Goal: Task Accomplishment & Management: Manage account settings

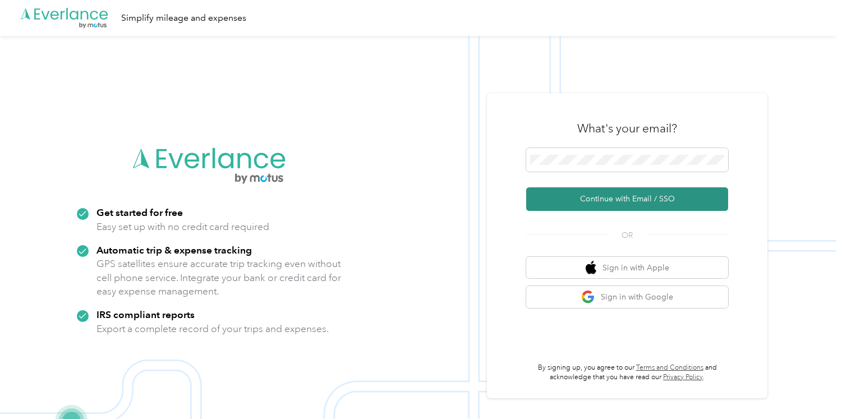
click at [642, 198] on button "Continue with Email / SSO" at bounding box center [627, 199] width 202 height 24
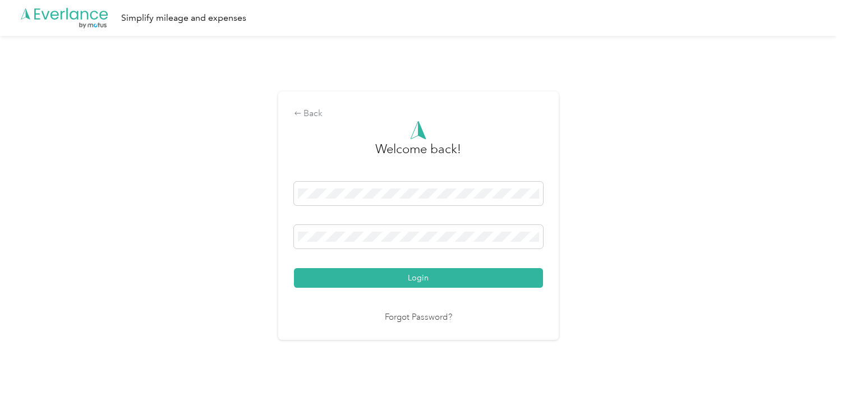
click at [466, 260] on div "Login" at bounding box center [418, 235] width 249 height 106
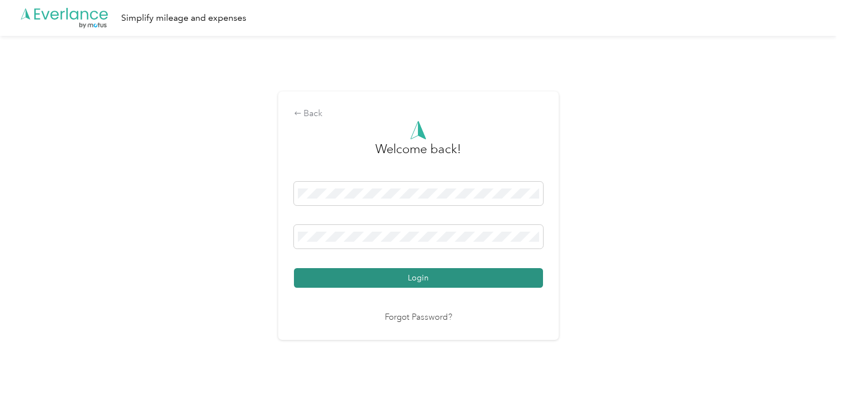
click at [452, 284] on button "Login" at bounding box center [418, 278] width 249 height 20
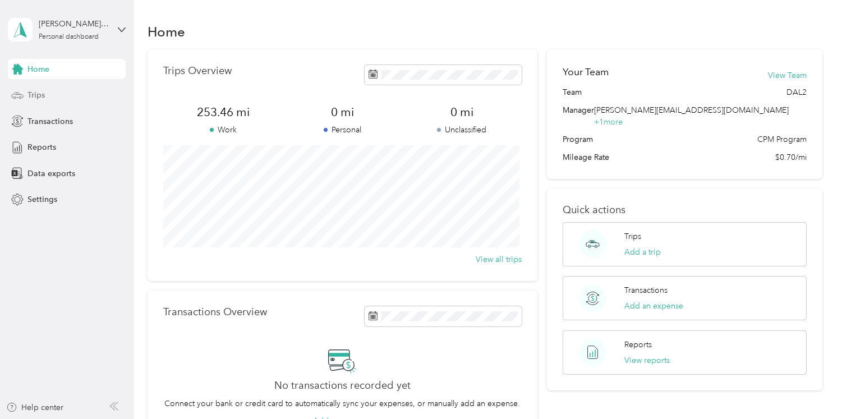
click at [45, 93] on div "Trips" at bounding box center [67, 95] width 118 height 20
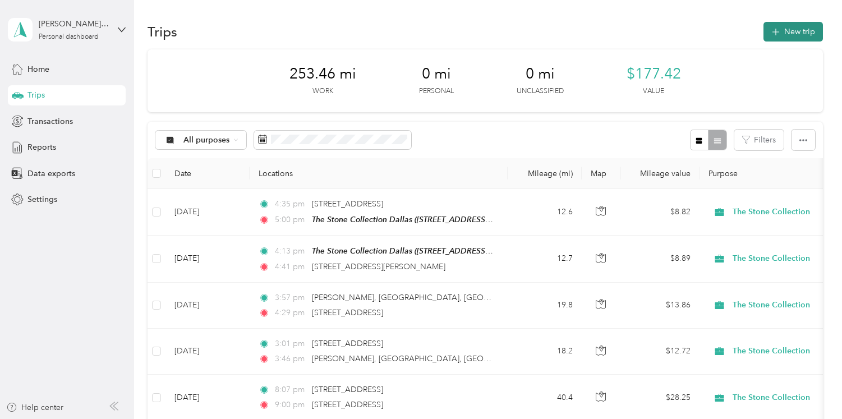
click at [802, 34] on button "New trip" at bounding box center [793, 32] width 59 height 20
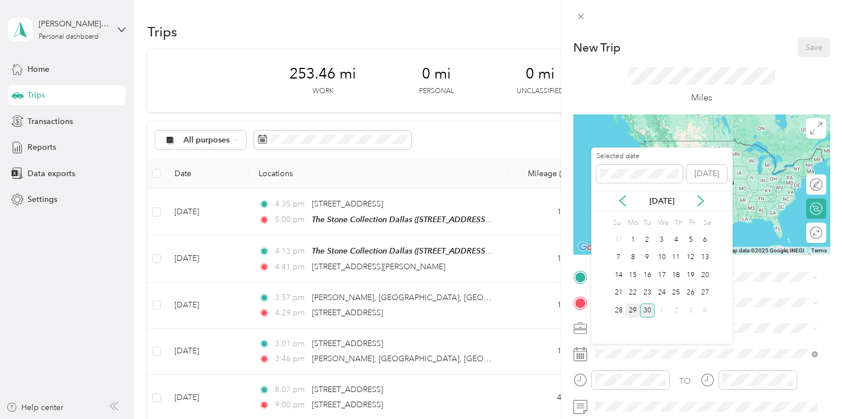
click at [636, 313] on div "29" at bounding box center [633, 311] width 15 height 14
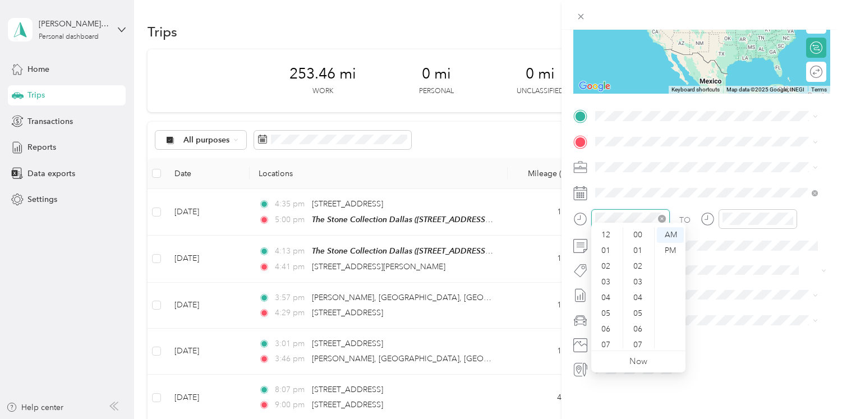
scroll to position [67, 0]
click at [561, 215] on div "New Trip Save This trip cannot be edited because it is either under review, app…" at bounding box center [421, 209] width 842 height 419
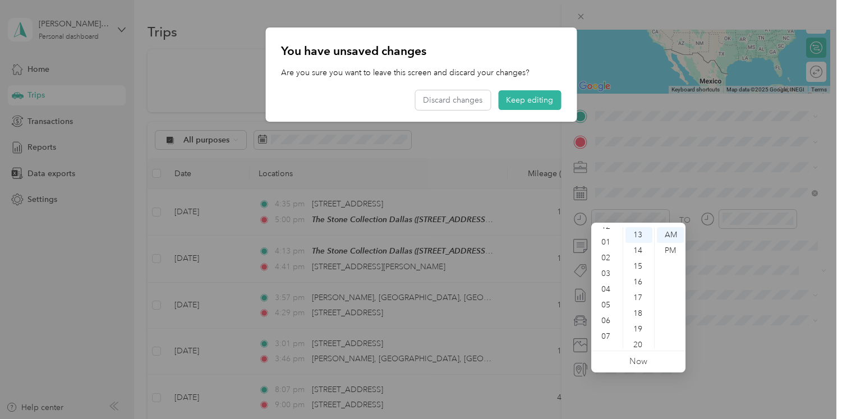
scroll to position [0, 0]
click at [608, 269] on div "02" at bounding box center [607, 267] width 27 height 16
click at [641, 237] on div "00" at bounding box center [639, 235] width 27 height 16
click at [666, 250] on div "PM" at bounding box center [670, 251] width 27 height 16
click at [745, 206] on div at bounding box center [421, 209] width 842 height 419
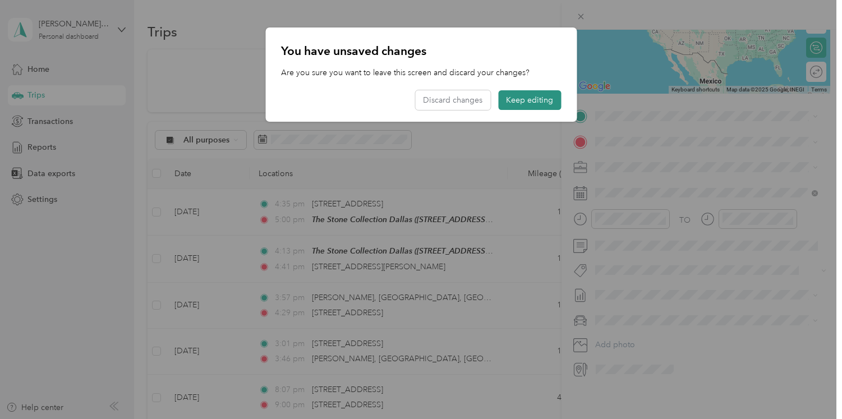
click at [529, 103] on button "Keep editing" at bounding box center [529, 100] width 63 height 20
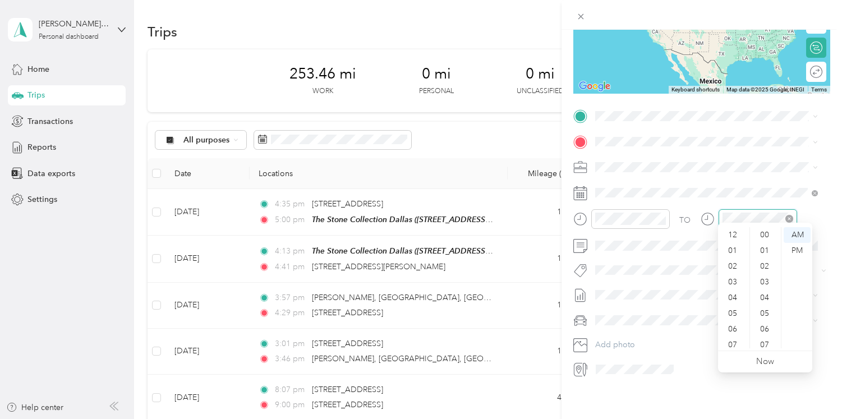
scroll to position [204, 0]
click at [710, 210] on div at bounding box center [749, 219] width 97 height 20
click at [797, 249] on div "PM" at bounding box center [797, 251] width 27 height 16
click at [798, 253] on div "PM" at bounding box center [797, 251] width 27 height 16
click at [771, 267] on div "15" at bounding box center [765, 267] width 27 height 16
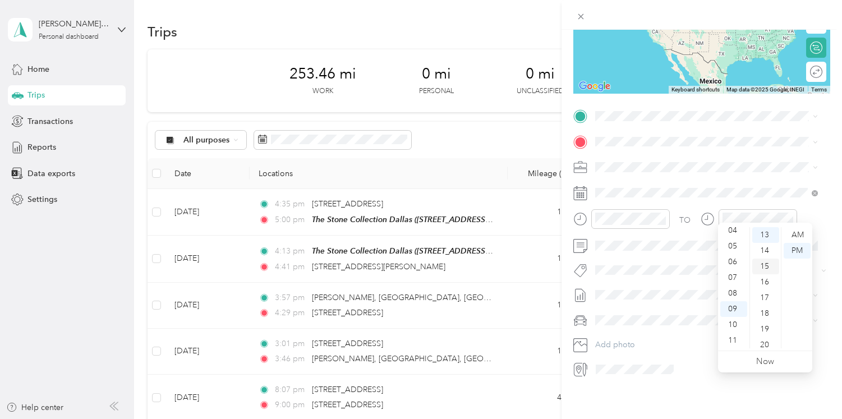
scroll to position [236, 0]
click at [792, 253] on div "PM" at bounding box center [797, 251] width 27 height 16
click at [802, 251] on div "PM" at bounding box center [797, 251] width 27 height 16
click at [697, 156] on div "The Stone Collection [GEOGRAPHIC_DATA] [STREET_ADDRESS][US_STATE]" at bounding box center [672, 157] width 112 height 24
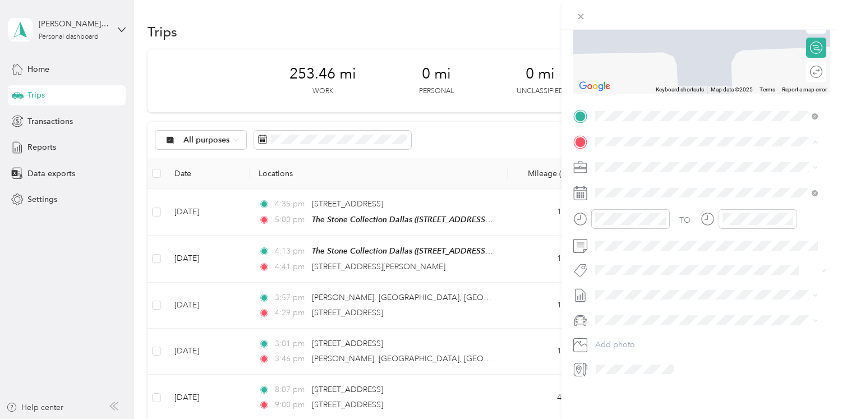
click at [696, 172] on span "[STREET_ADDRESS][US_STATE]" at bounding box center [672, 173] width 112 height 10
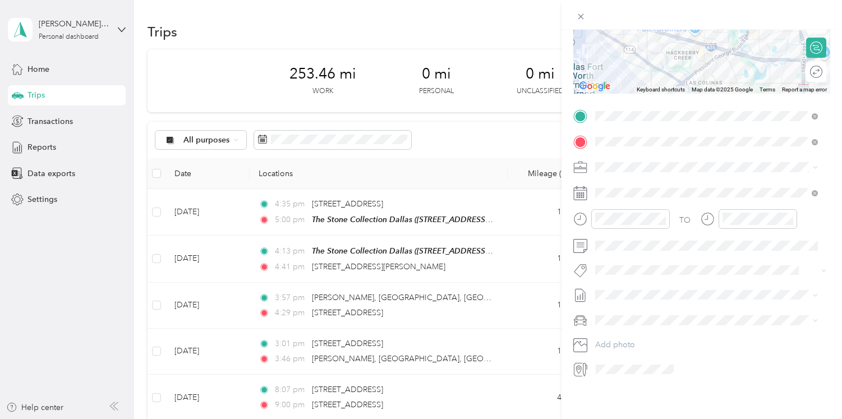
scroll to position [169, 0]
click at [635, 244] on span at bounding box center [710, 246] width 239 height 18
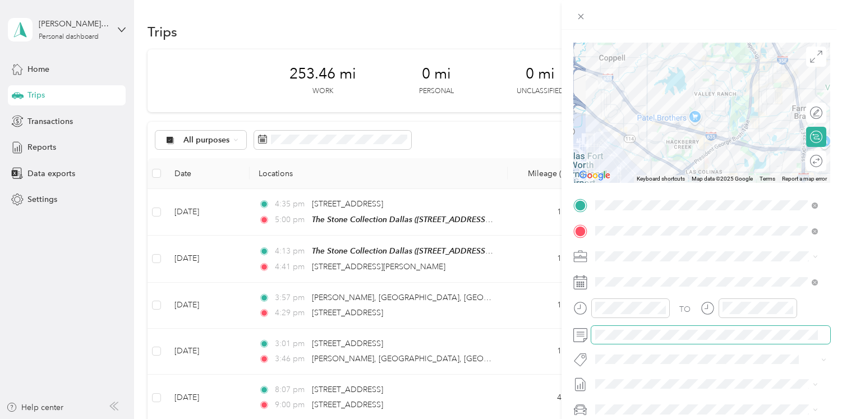
scroll to position [0, 0]
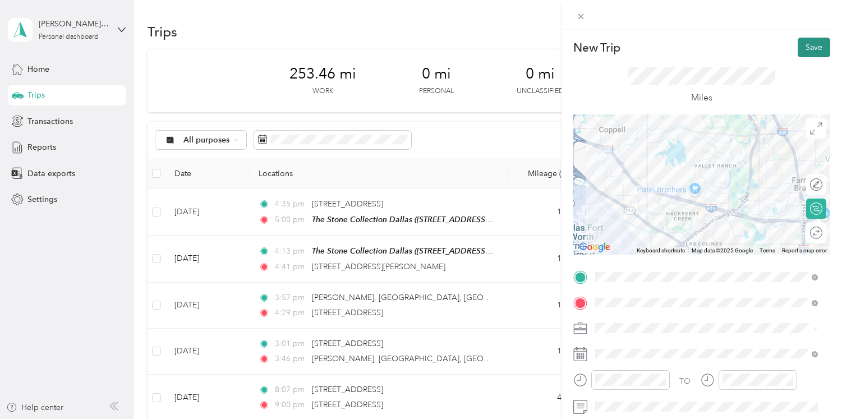
click at [809, 43] on button "Save" at bounding box center [814, 48] width 33 height 20
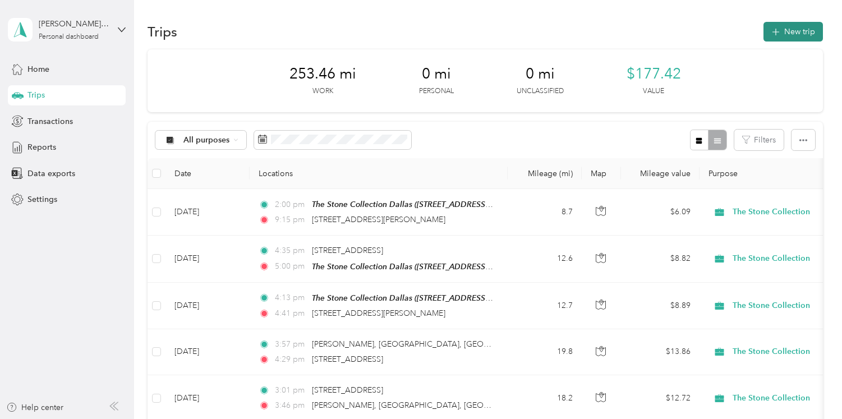
click at [802, 31] on button "New trip" at bounding box center [793, 32] width 59 height 20
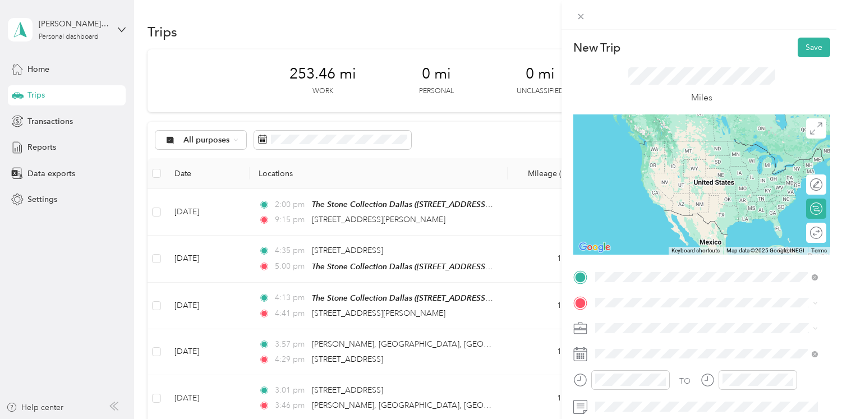
click at [698, 141] on span "[STREET_ADDRESS][US_STATE]" at bounding box center [672, 141] width 112 height 10
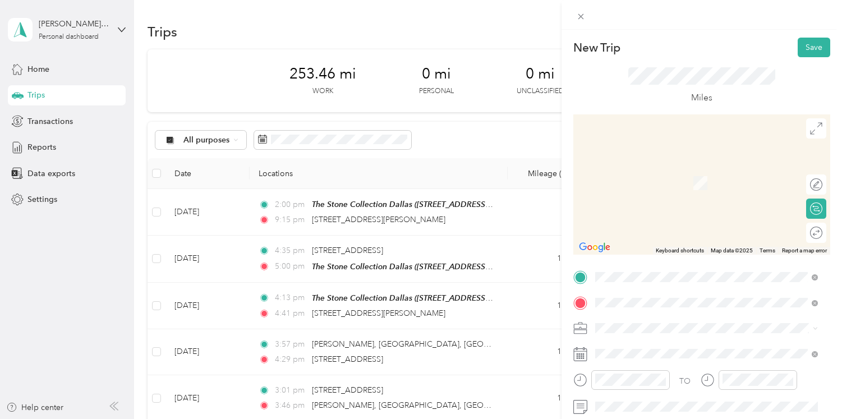
click at [831, 268] on form "New Trip Save This trip cannot be edited because it is either under review, app…" at bounding box center [702, 289] width 281 height 502
click at [694, 309] on span at bounding box center [710, 303] width 239 height 18
click at [681, 315] on div "TO Add photo" at bounding box center [701, 403] width 257 height 271
click at [631, 176] on li "[STREET_ADDRESS][US_STATE]" at bounding box center [706, 164] width 231 height 23
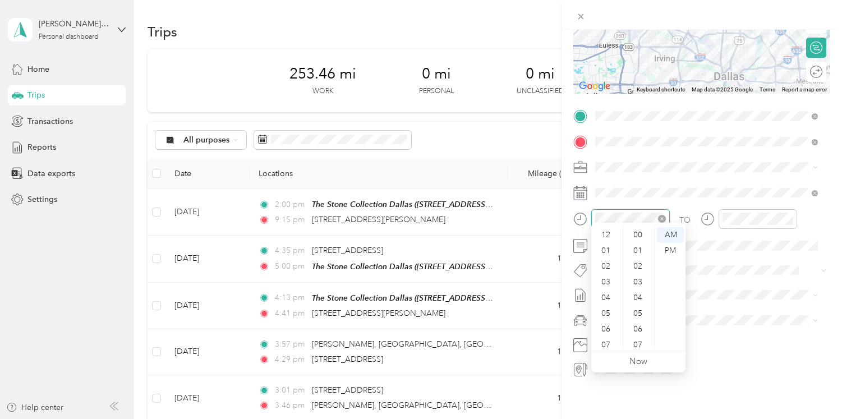
scroll to position [67, 0]
click at [554, 205] on div "New Trip Save This trip cannot be edited because it is either under review, app…" at bounding box center [421, 209] width 842 height 419
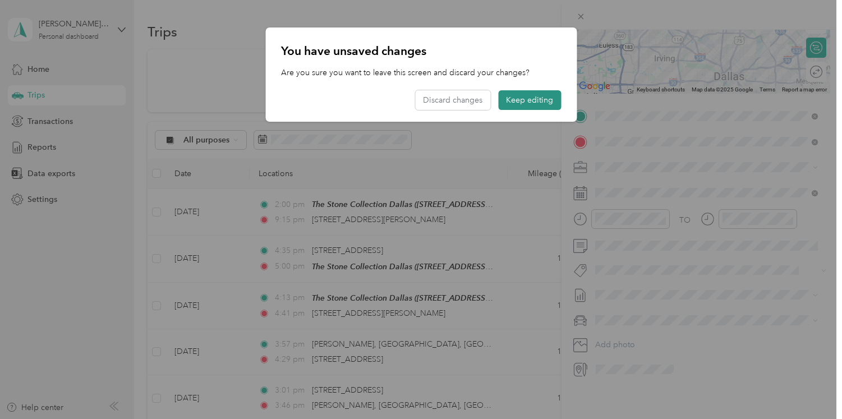
click at [523, 102] on button "Keep editing" at bounding box center [529, 100] width 63 height 20
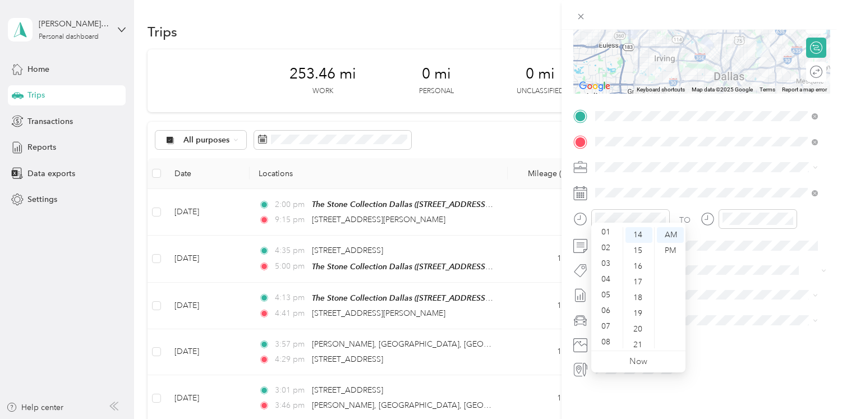
scroll to position [17, 0]
click at [600, 249] on div "02" at bounding box center [607, 249] width 27 height 16
click at [640, 251] on div "30" at bounding box center [639, 250] width 27 height 16
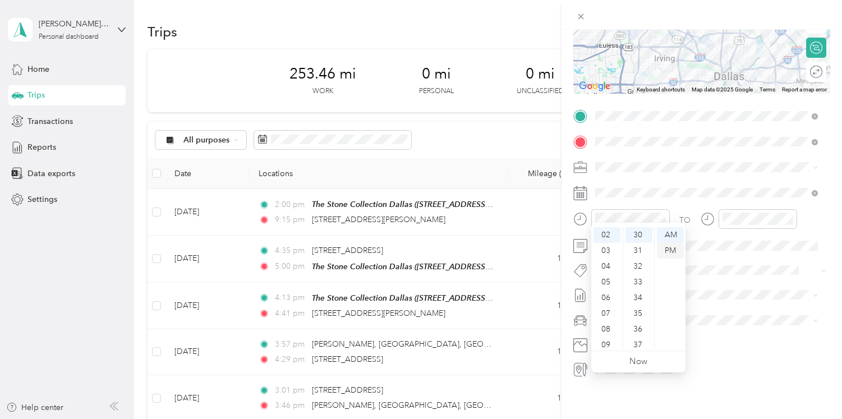
click at [670, 247] on div "PM" at bounding box center [670, 251] width 27 height 16
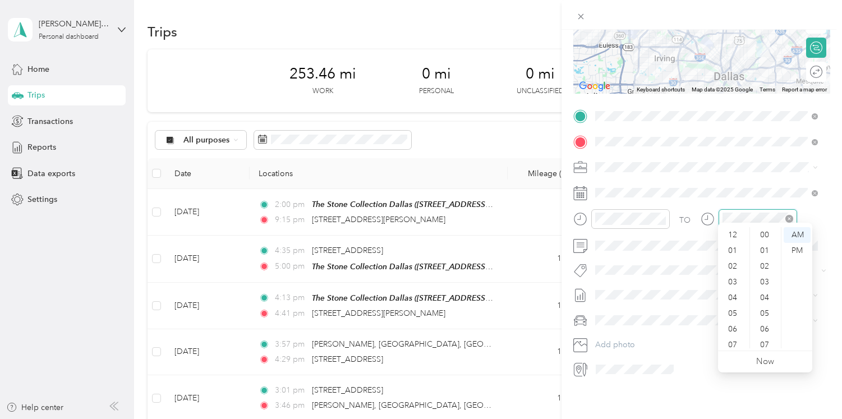
scroll to position [220, 0]
click at [810, 209] on div "TO" at bounding box center [701, 222] width 257 height 27
click at [729, 287] on div "03" at bounding box center [734, 282] width 27 height 16
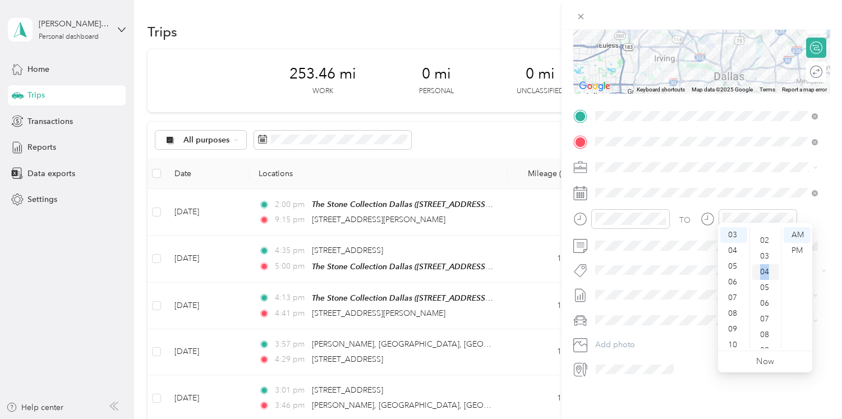
click at [769, 267] on ul "00 01 02 03 04 05 06 07 08 09 10 11 12 13 14 15 16 17 18 19 20 21 22 23 24 25 2…" at bounding box center [765, 287] width 31 height 121
click at [773, 317] on div "30" at bounding box center [765, 316] width 27 height 16
click at [800, 247] on div "PM" at bounding box center [797, 251] width 27 height 16
click at [818, 209] on div "TO" at bounding box center [701, 222] width 257 height 27
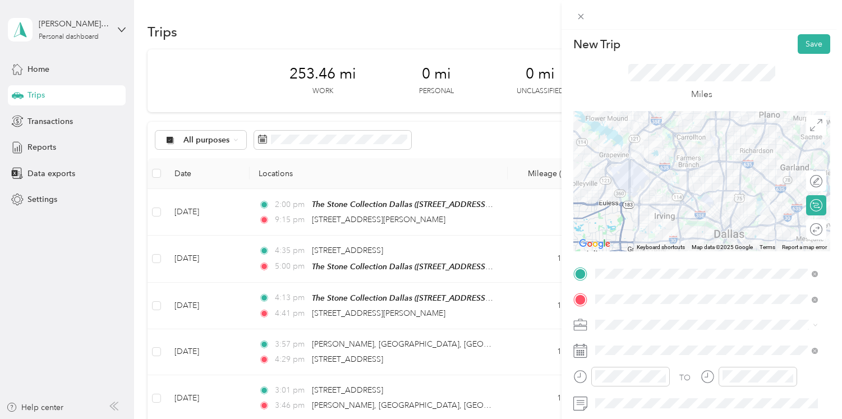
scroll to position [0, 0]
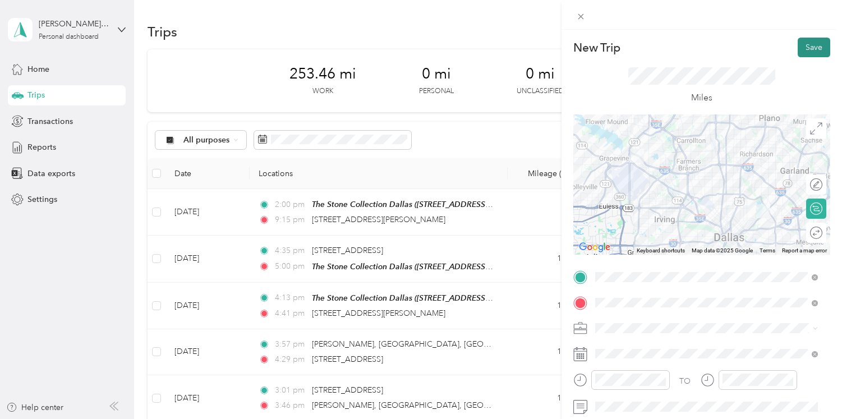
click at [800, 38] on button "Save" at bounding box center [814, 48] width 33 height 20
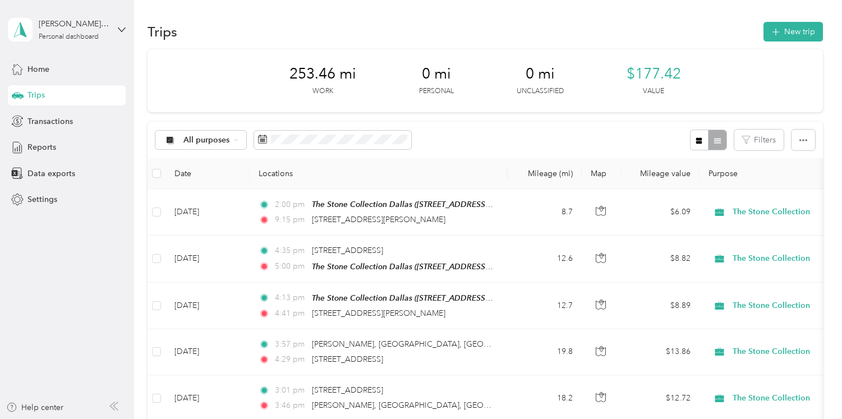
click at [800, 39] on div "New Trip Save" at bounding box center [701, 48] width 257 height 20
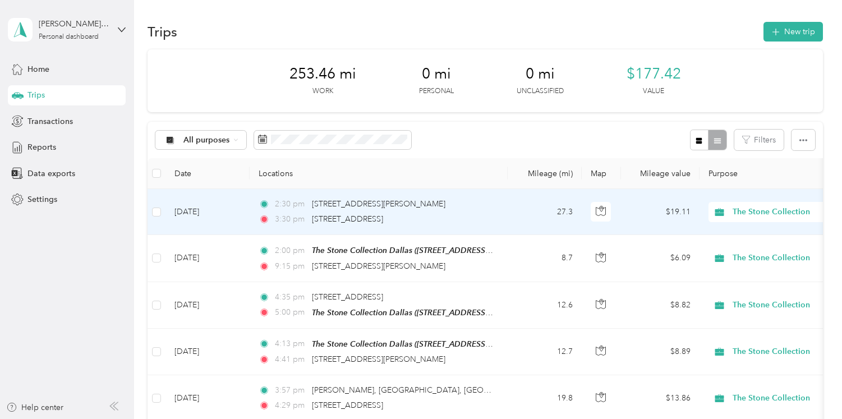
click at [460, 213] on div "3:30 pm [STREET_ADDRESS]" at bounding box center [377, 219] width 236 height 12
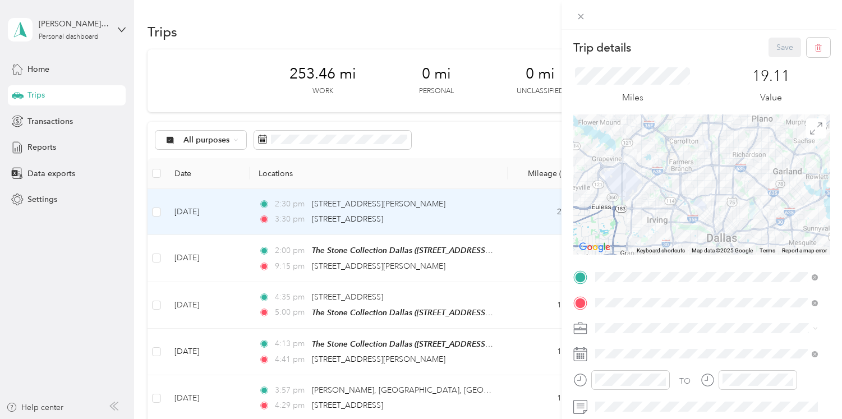
click at [483, 127] on div "Trip details Save This trip cannot be edited because it is either under review,…" at bounding box center [421, 209] width 842 height 419
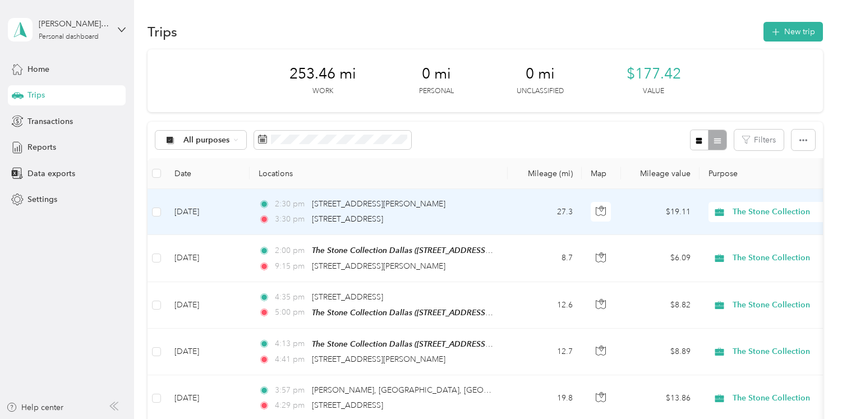
click at [455, 217] on div "3:30 pm [STREET_ADDRESS]" at bounding box center [377, 219] width 236 height 12
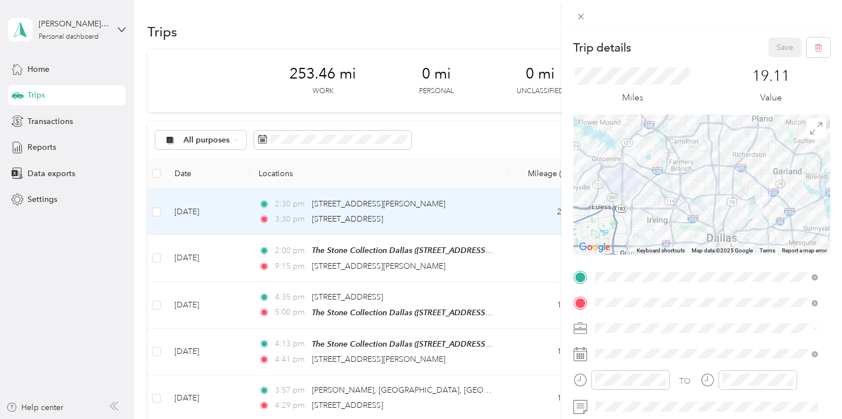
click at [521, 259] on div "Trip details Save This trip cannot be edited because it is either under review,…" at bounding box center [421, 209] width 842 height 419
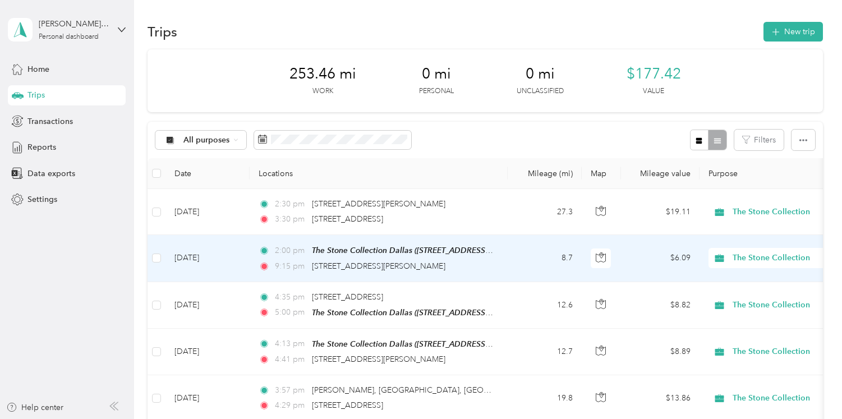
click at [521, 259] on td "8.7" at bounding box center [545, 258] width 74 height 47
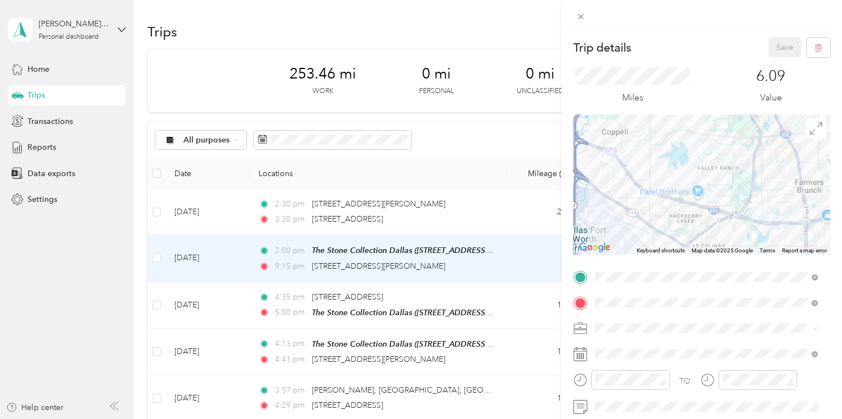
click at [490, 130] on div "Trip details Save This trip cannot be edited because it is either under review,…" at bounding box center [421, 209] width 842 height 419
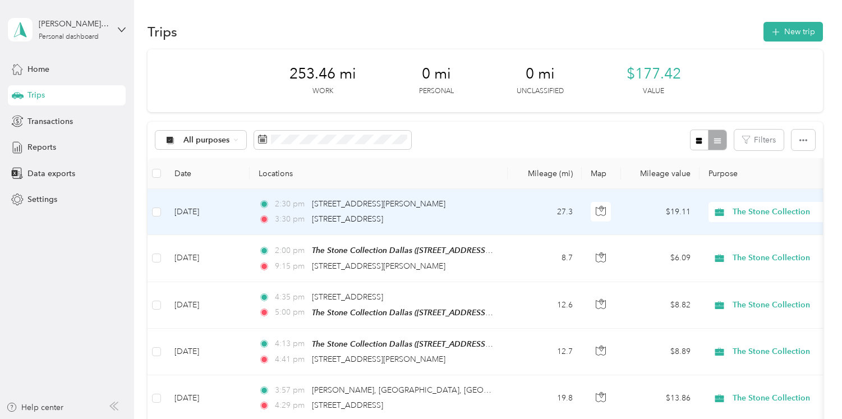
click at [488, 221] on div "3:30 pm [STREET_ADDRESS]" at bounding box center [377, 219] width 236 height 12
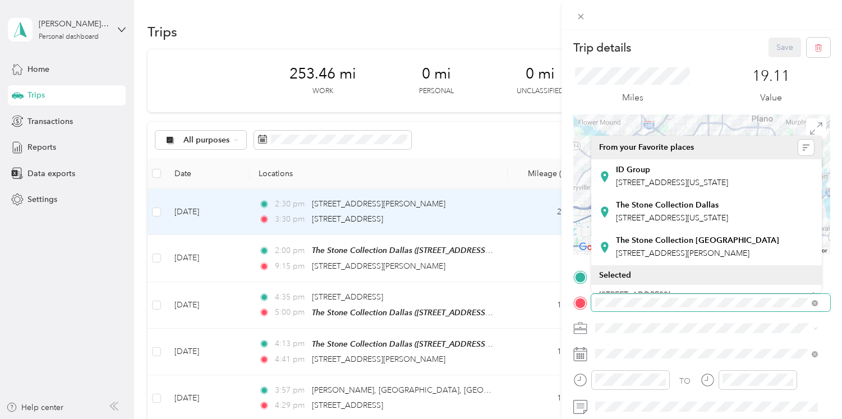
click at [569, 309] on form "Trip details Save This trip cannot be edited because it is either under review,…" at bounding box center [702, 289] width 281 height 502
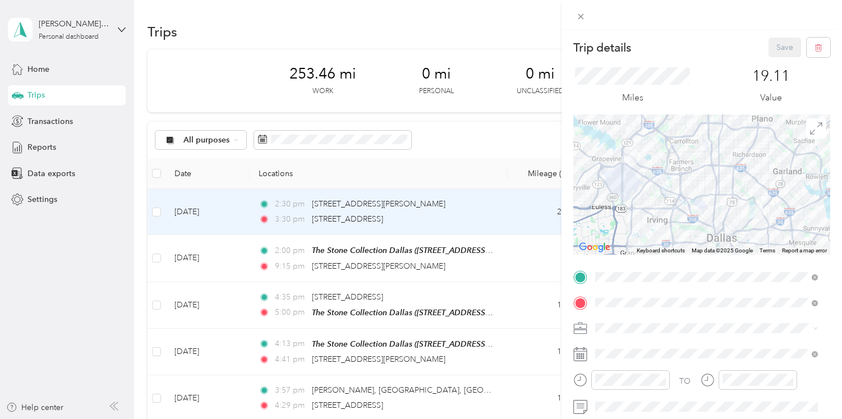
click at [511, 145] on div "Trip details Save This trip cannot be edited because it is either under review,…" at bounding box center [421, 209] width 842 height 419
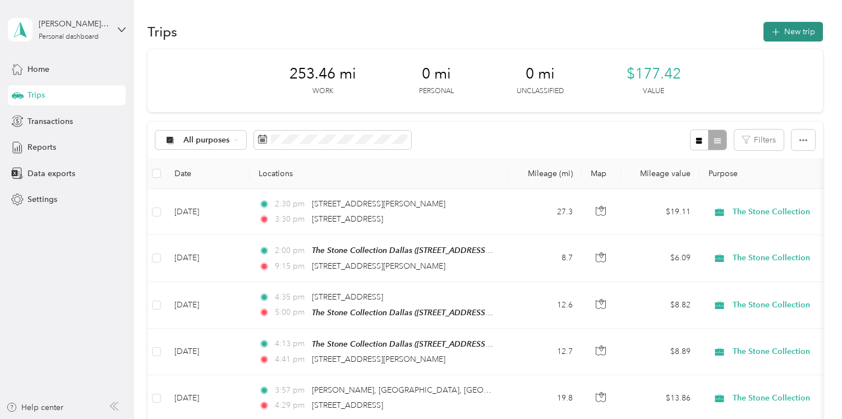
click at [807, 29] on button "New trip" at bounding box center [793, 32] width 59 height 20
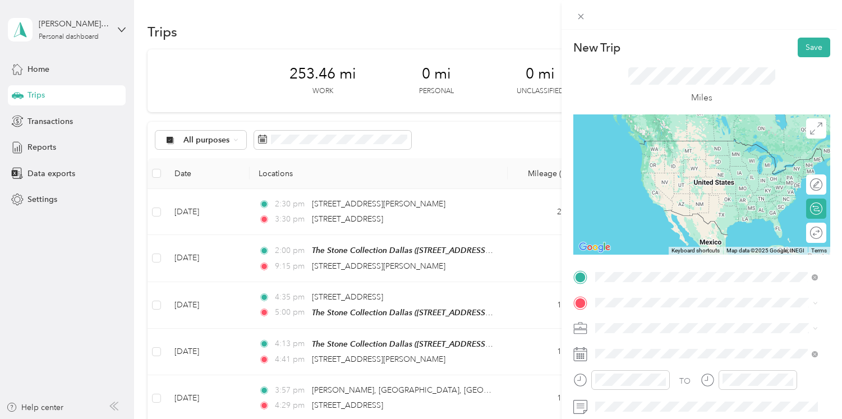
click at [701, 164] on li "[STREET_ADDRESS][US_STATE]" at bounding box center [706, 152] width 231 height 23
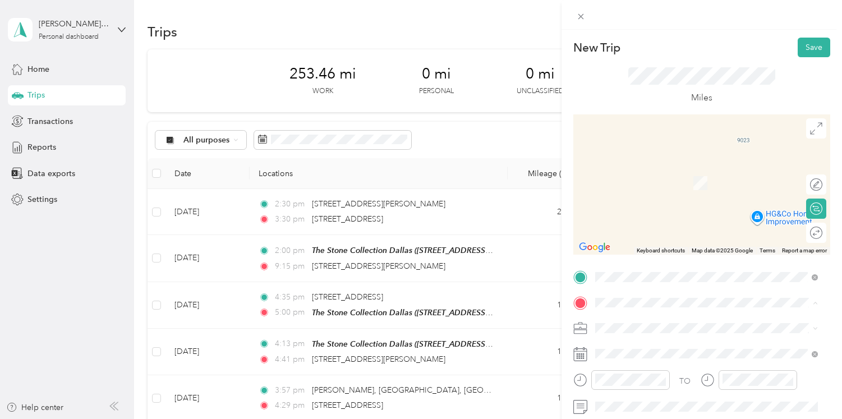
click at [697, 171] on div "The Stone Collection [GEOGRAPHIC_DATA] [STREET_ADDRESS][US_STATE]" at bounding box center [672, 177] width 112 height 24
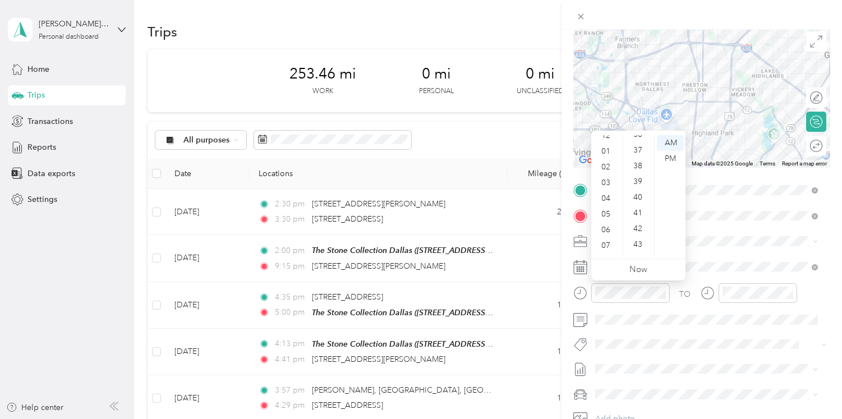
scroll to position [8, 0]
click at [611, 183] on div "03" at bounding box center [607, 182] width 27 height 16
click at [643, 158] on div "40" at bounding box center [639, 155] width 27 height 16
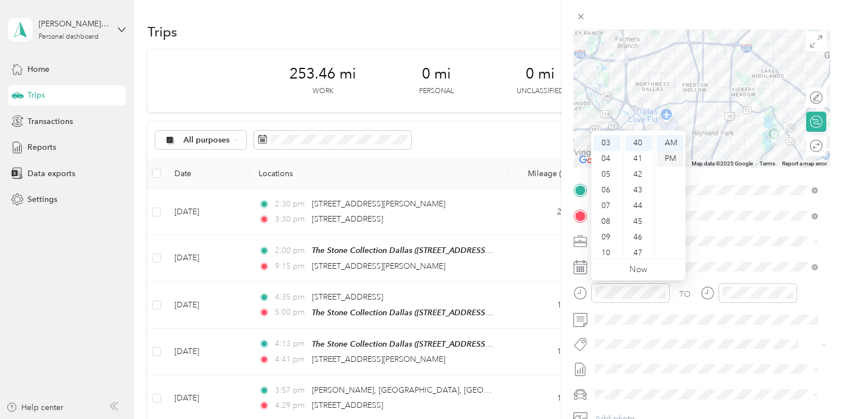
click at [668, 159] on div "PM" at bounding box center [670, 159] width 27 height 16
click at [746, 254] on div "TO Add photo" at bounding box center [701, 316] width 257 height 271
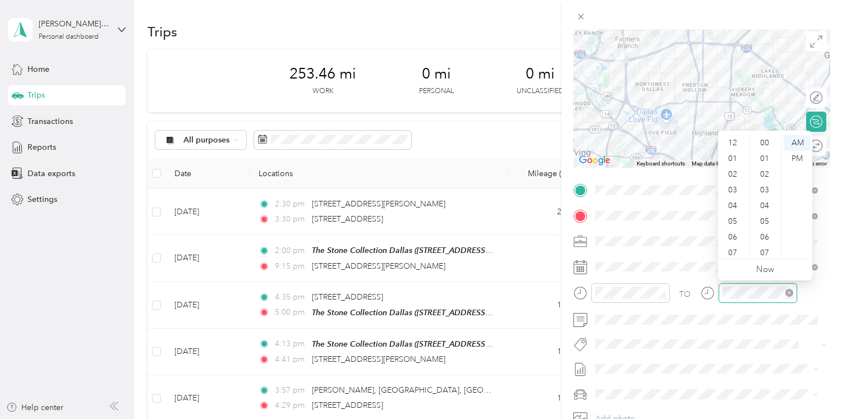
scroll to position [67, 0]
click at [737, 157] on div "05" at bounding box center [734, 154] width 27 height 16
click at [771, 139] on div "00" at bounding box center [765, 143] width 27 height 16
click at [798, 157] on div "PM" at bounding box center [797, 159] width 27 height 16
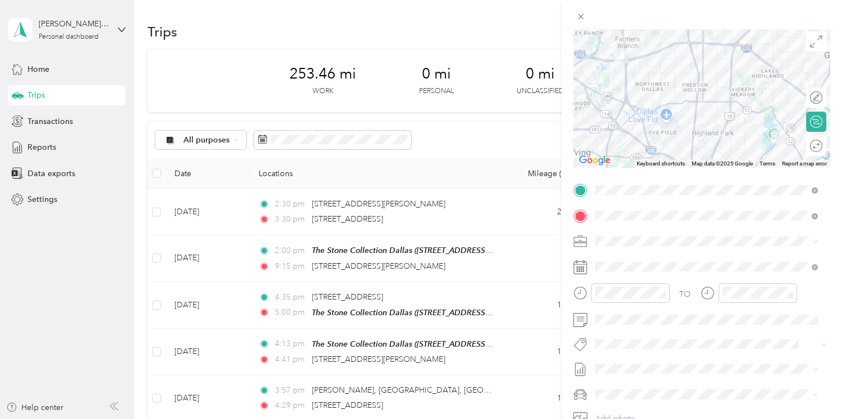
click at [829, 292] on form "New Trip Save This trip cannot be edited because it is either under review, app…" at bounding box center [702, 202] width 281 height 502
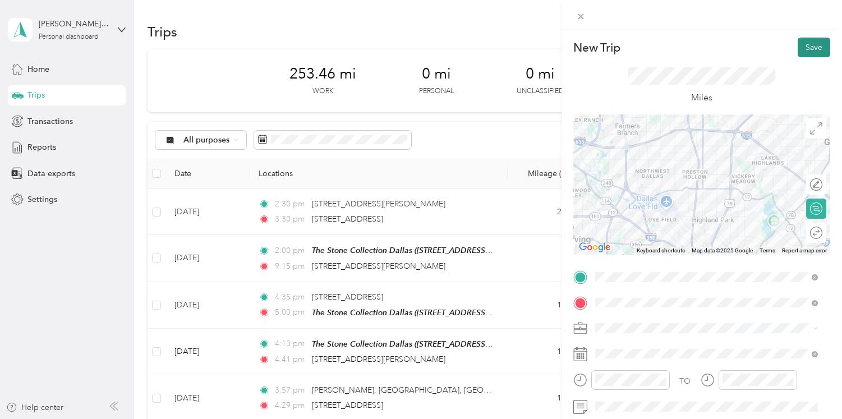
click at [808, 43] on button "Save" at bounding box center [814, 48] width 33 height 20
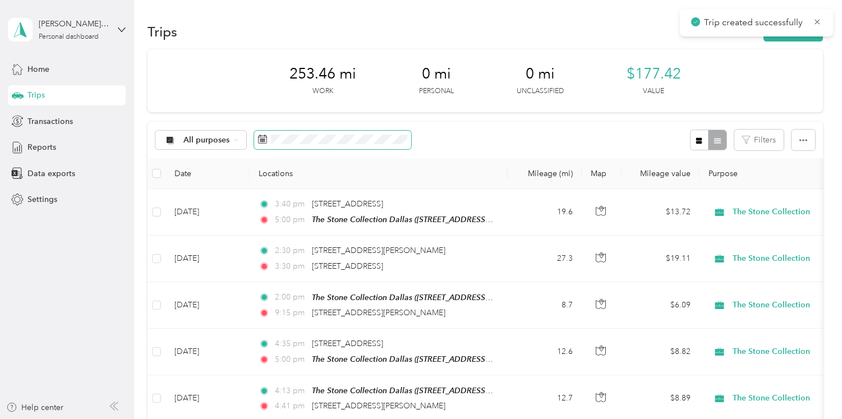
click at [355, 144] on span at bounding box center [332, 140] width 157 height 19
click at [336, 133] on span at bounding box center [332, 140] width 157 height 19
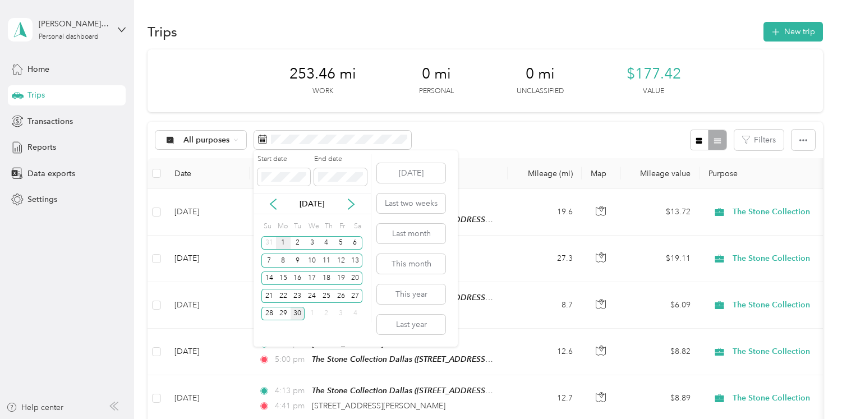
click at [282, 240] on div "1" at bounding box center [283, 243] width 15 height 14
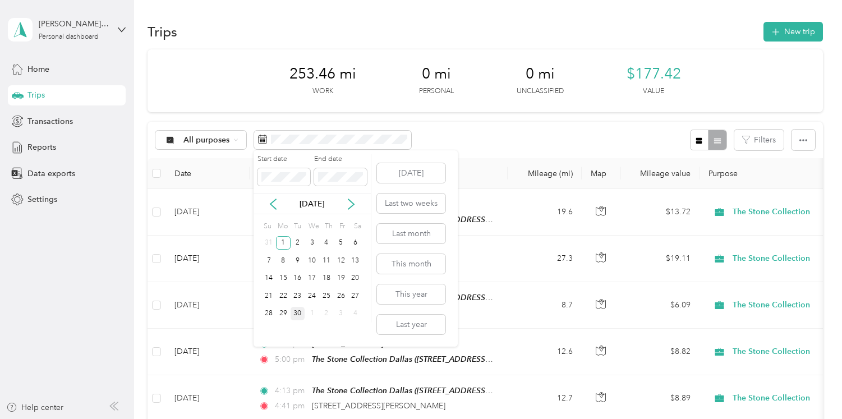
click at [297, 315] on div "30" at bounding box center [298, 314] width 15 height 14
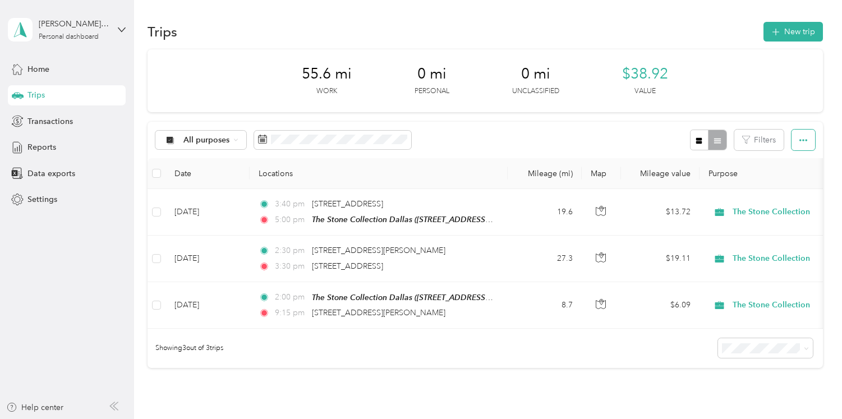
click at [800, 143] on icon "button" at bounding box center [804, 140] width 8 height 8
click at [790, 183] on span "Export" at bounding box center [785, 181] width 24 height 10
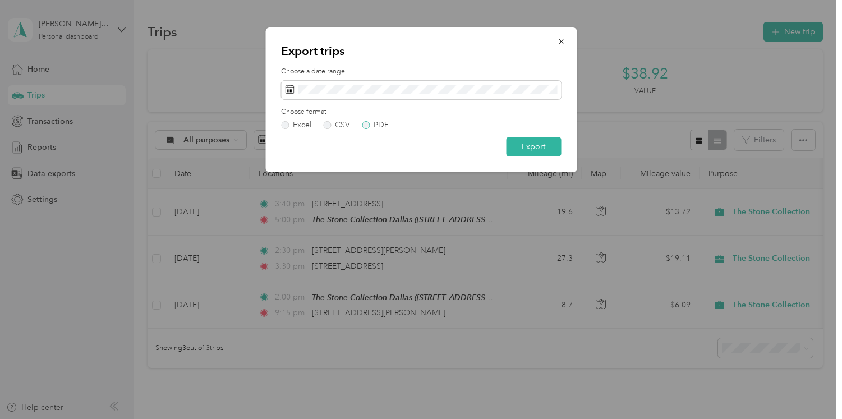
click at [379, 121] on div "PDF" at bounding box center [381, 125] width 15 height 8
click at [548, 144] on button "Export" at bounding box center [533, 147] width 55 height 20
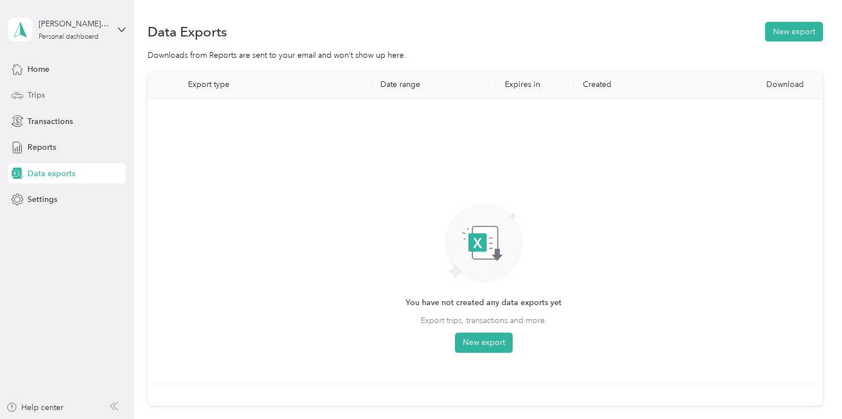
click at [31, 103] on div "Trips" at bounding box center [67, 95] width 118 height 20
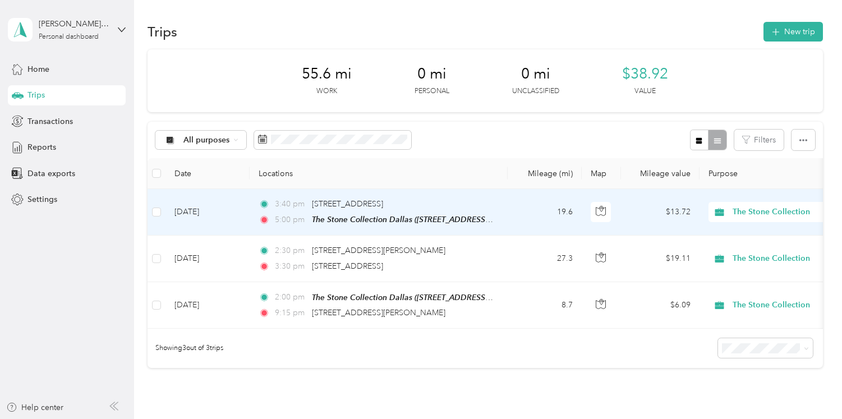
click at [517, 200] on td "19.6" at bounding box center [545, 212] width 74 height 47
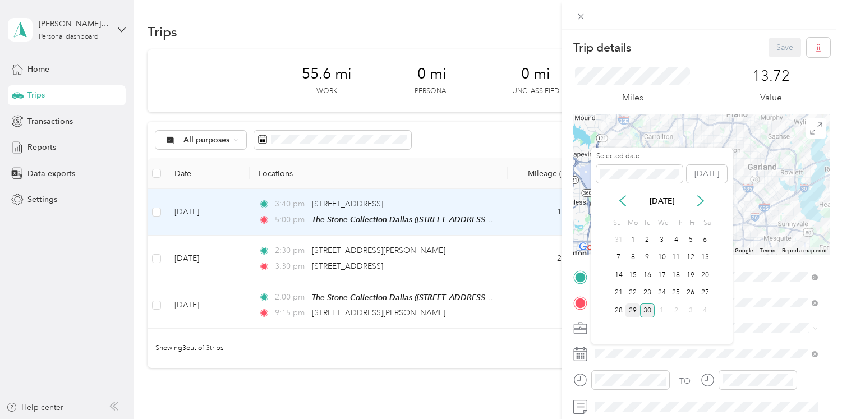
click at [635, 312] on div "29" at bounding box center [633, 311] width 15 height 14
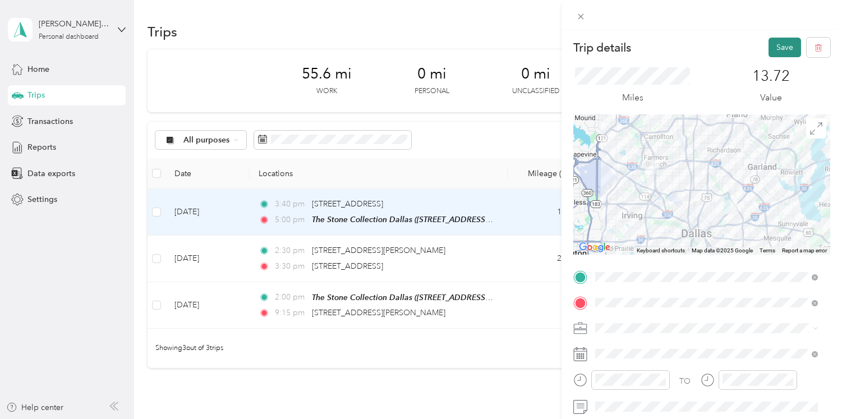
click at [774, 52] on button "Save" at bounding box center [785, 48] width 33 height 20
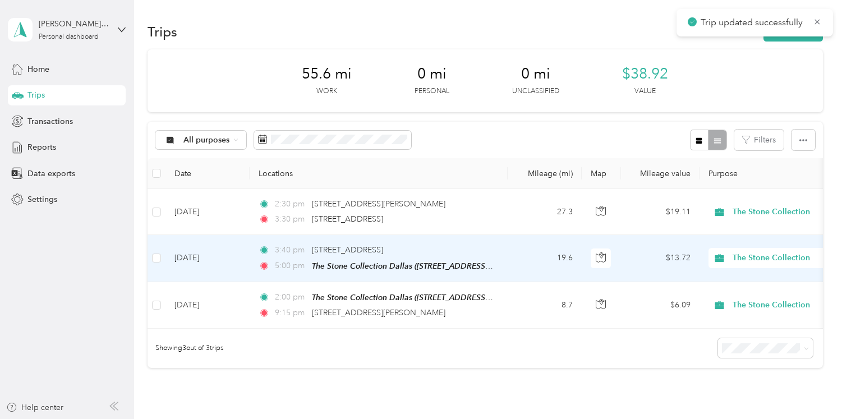
click at [490, 253] on div "3:40 pm [STREET_ADDRESS]" at bounding box center [377, 250] width 236 height 12
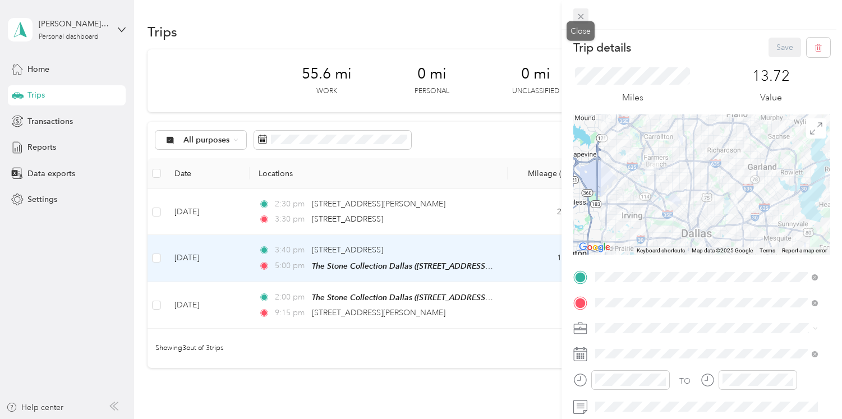
click at [584, 18] on icon at bounding box center [581, 17] width 10 height 10
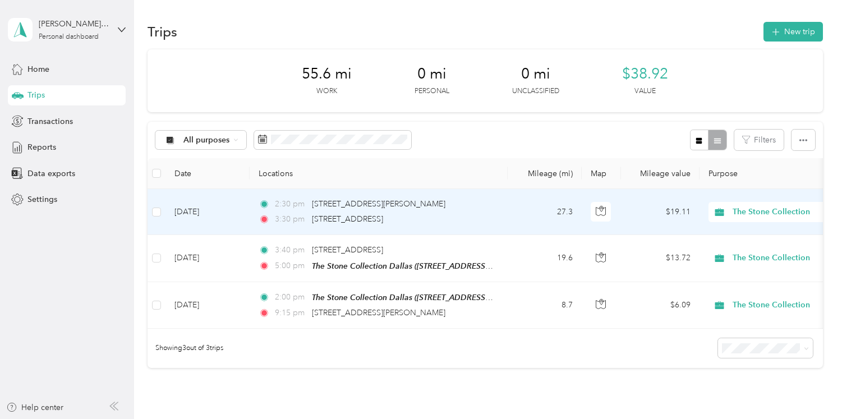
click at [465, 207] on div "2:30 pm [STREET_ADDRESS][PERSON_NAME]" at bounding box center [377, 204] width 236 height 12
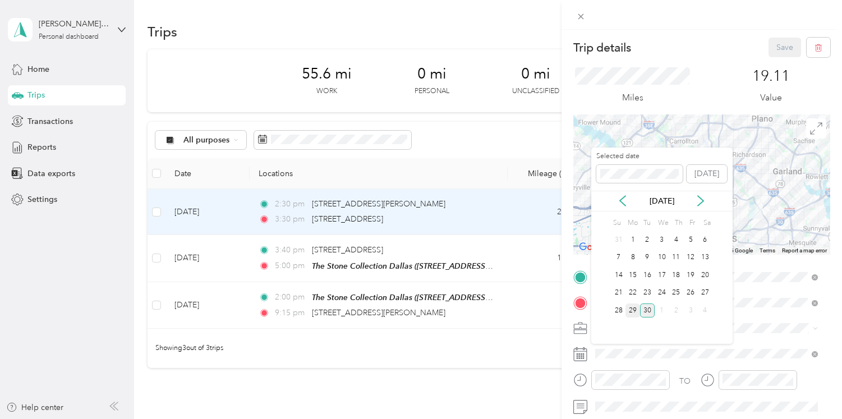
click at [635, 307] on div "29" at bounding box center [633, 311] width 15 height 14
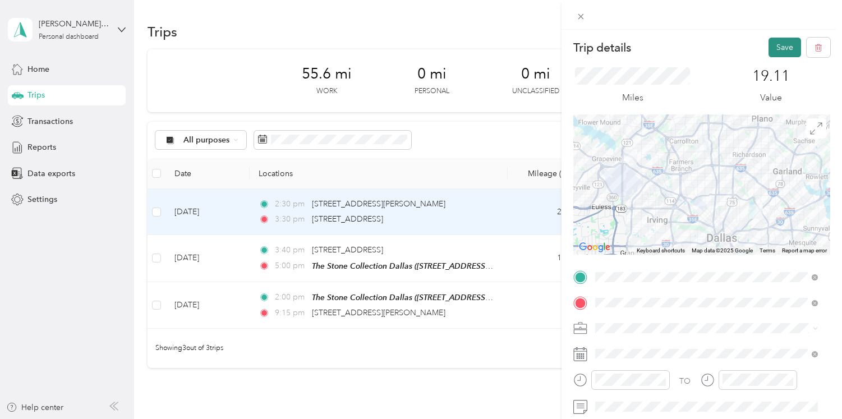
click at [774, 48] on button "Save" at bounding box center [785, 48] width 33 height 20
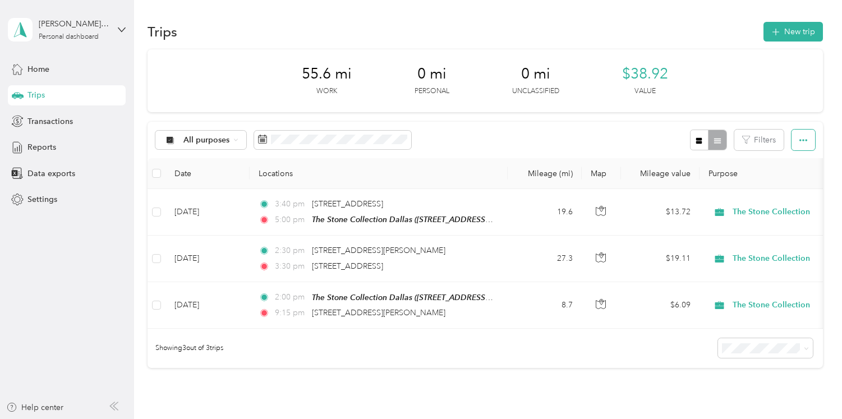
click at [807, 143] on button "button" at bounding box center [804, 140] width 24 height 21
click at [797, 183] on div "Export" at bounding box center [788, 181] width 31 height 12
click at [796, 181] on div "Export" at bounding box center [788, 181] width 31 height 12
click at [773, 181] on span "Export" at bounding box center [785, 181] width 24 height 10
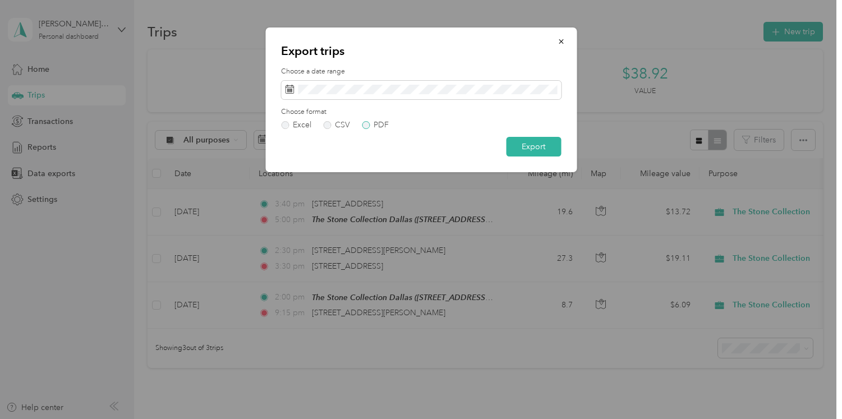
click at [371, 124] on label "PDF" at bounding box center [375, 125] width 27 height 8
click at [535, 147] on button "Export" at bounding box center [533, 147] width 55 height 20
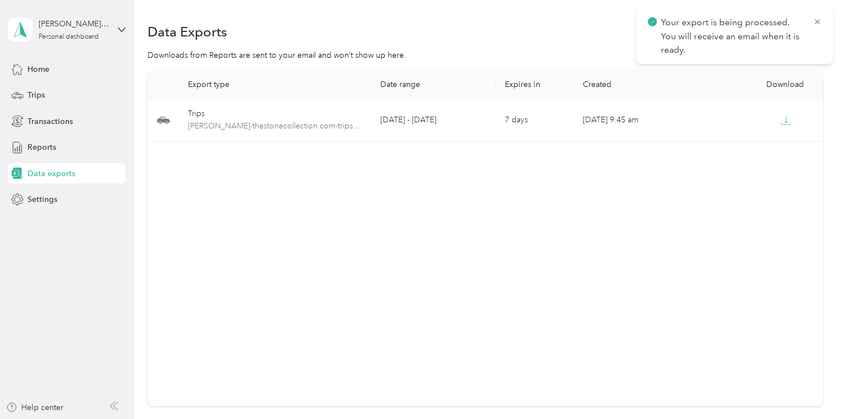
click at [814, 24] on icon at bounding box center [817, 22] width 9 height 10
